Goal: Navigation & Orientation: Understand site structure

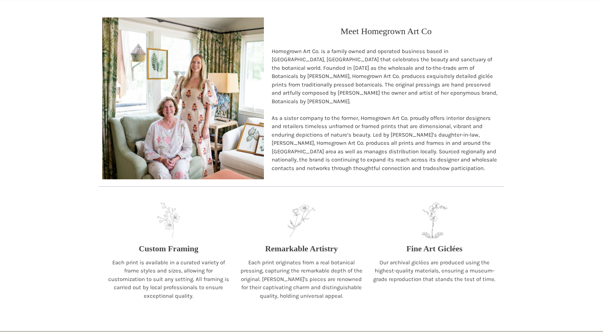
scroll to position [728, 0]
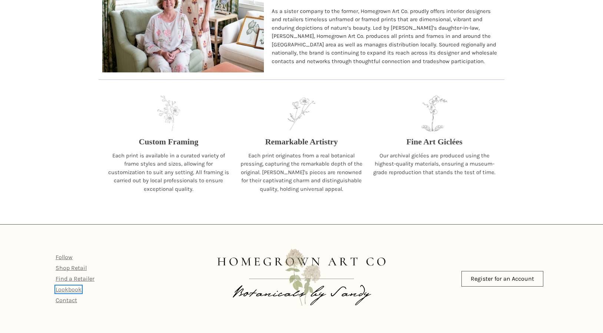
click at [77, 288] on link "Lookbook" at bounding box center [69, 289] width 26 height 7
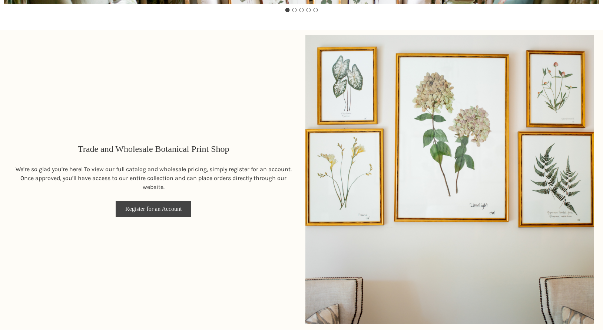
scroll to position [0, 0]
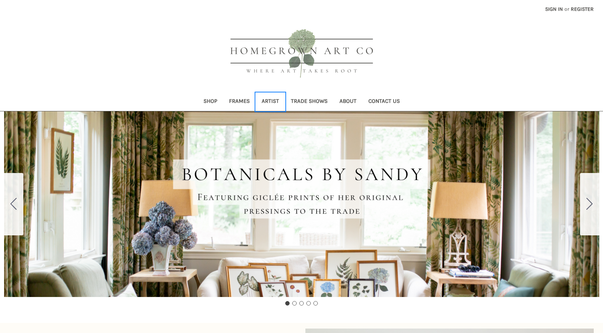
click at [267, 103] on link "Artist" at bounding box center [270, 102] width 29 height 18
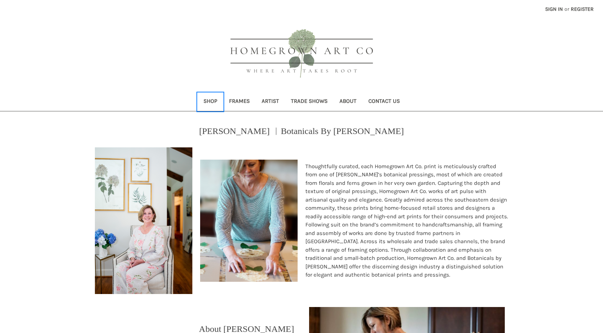
click at [207, 103] on link "Shop" at bounding box center [211, 102] width 26 height 18
